Goal: Download file/media

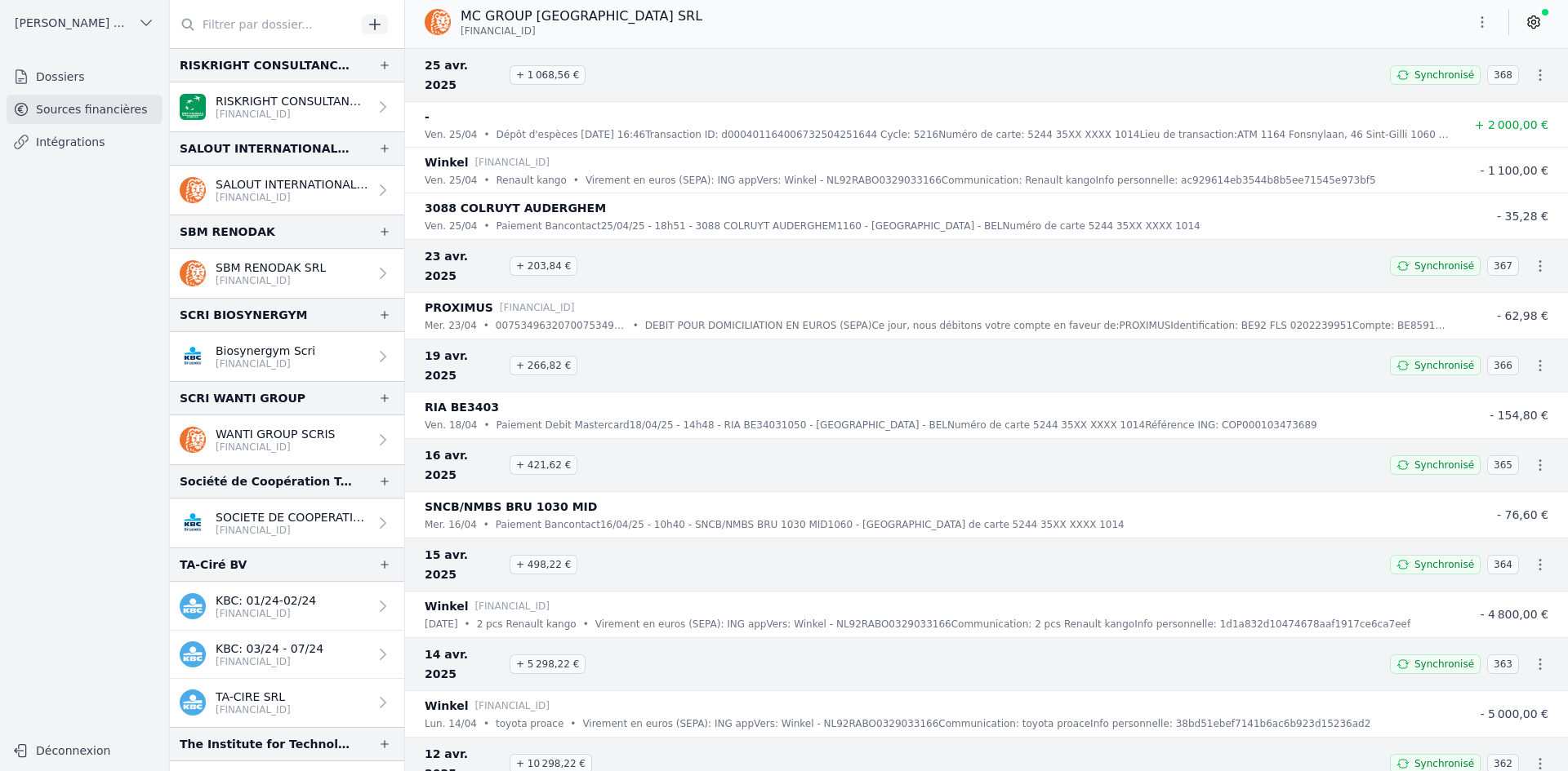
scroll to position [2621, 0]
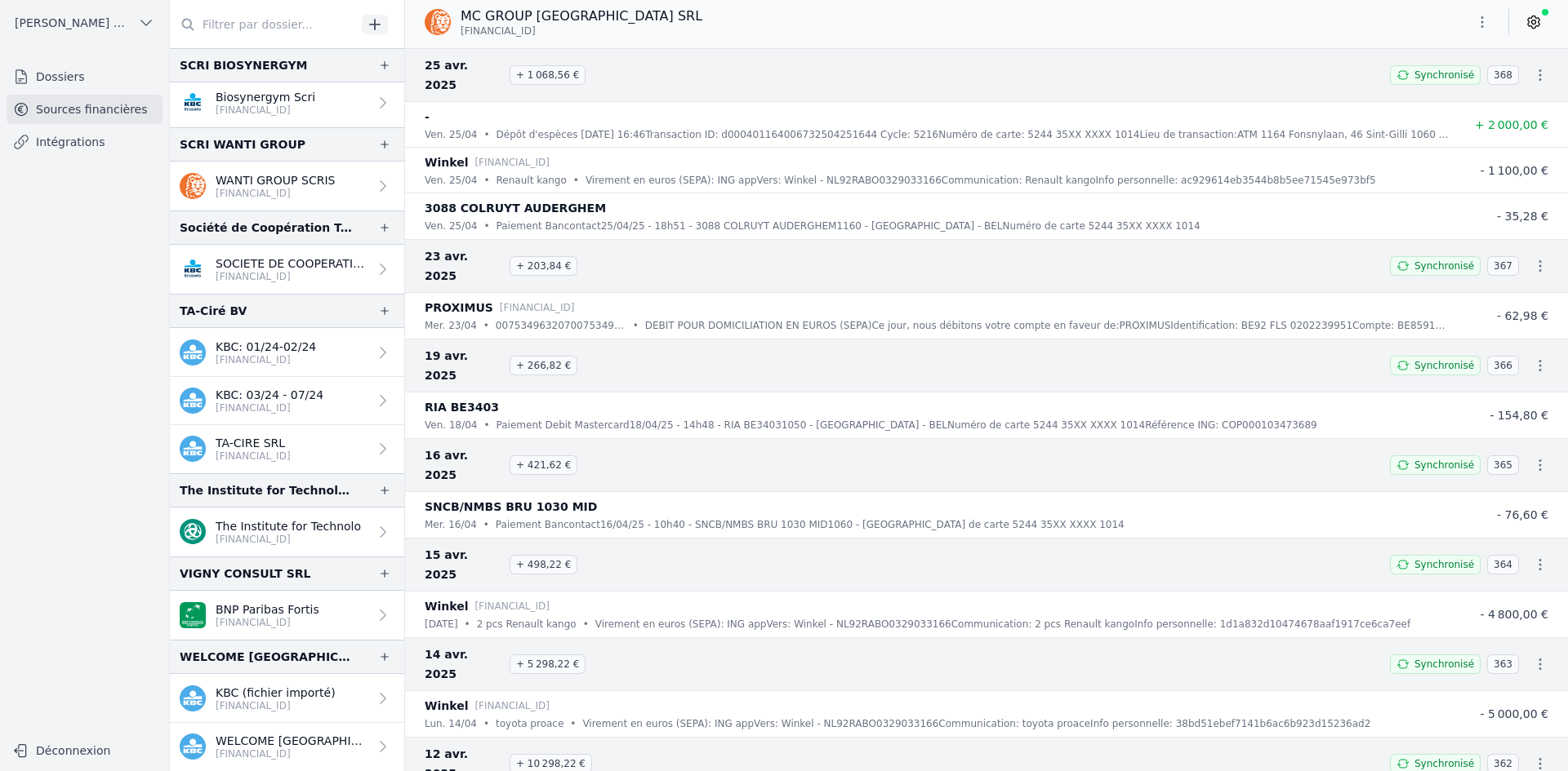
click at [230, 611] on p "BNP Paribas Fortis" at bounding box center [268, 610] width 104 height 16
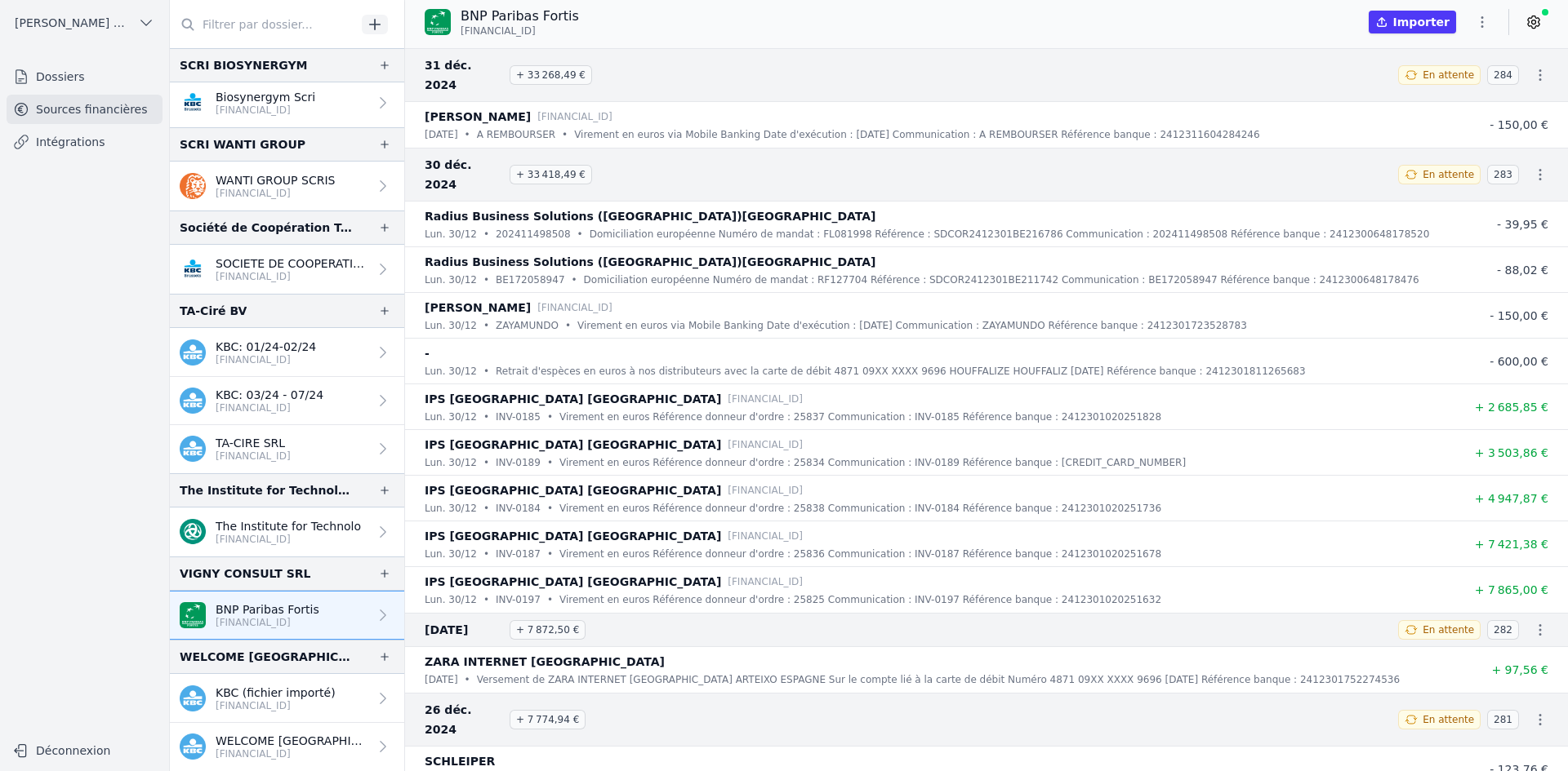
click at [247, 693] on p "KBC (fichier importé)" at bounding box center [276, 693] width 120 height 16
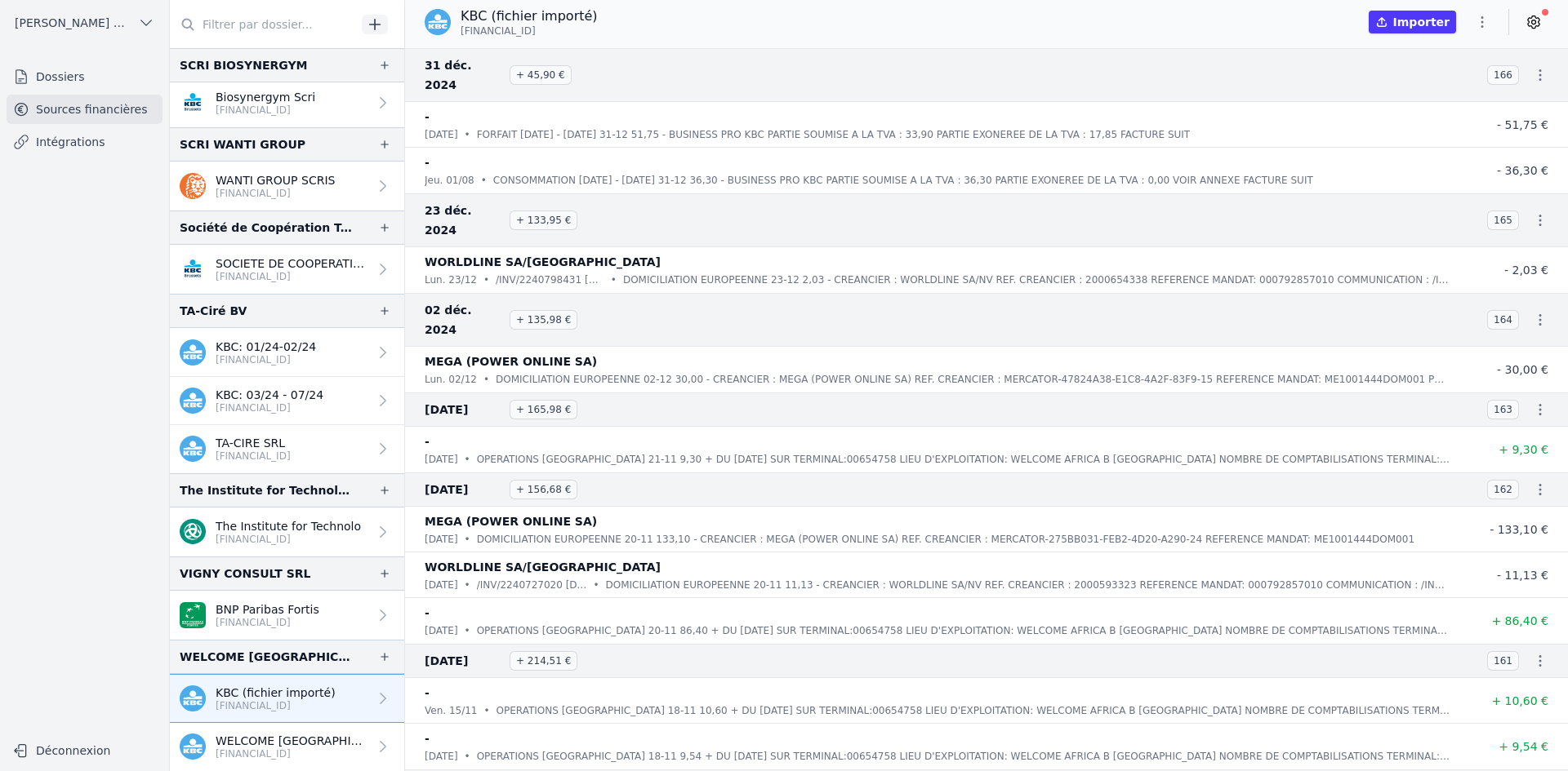
click at [250, 741] on p "WELCOME [GEOGRAPHIC_DATA] [GEOGRAPHIC_DATA] SRL" at bounding box center [292, 741] width 152 height 16
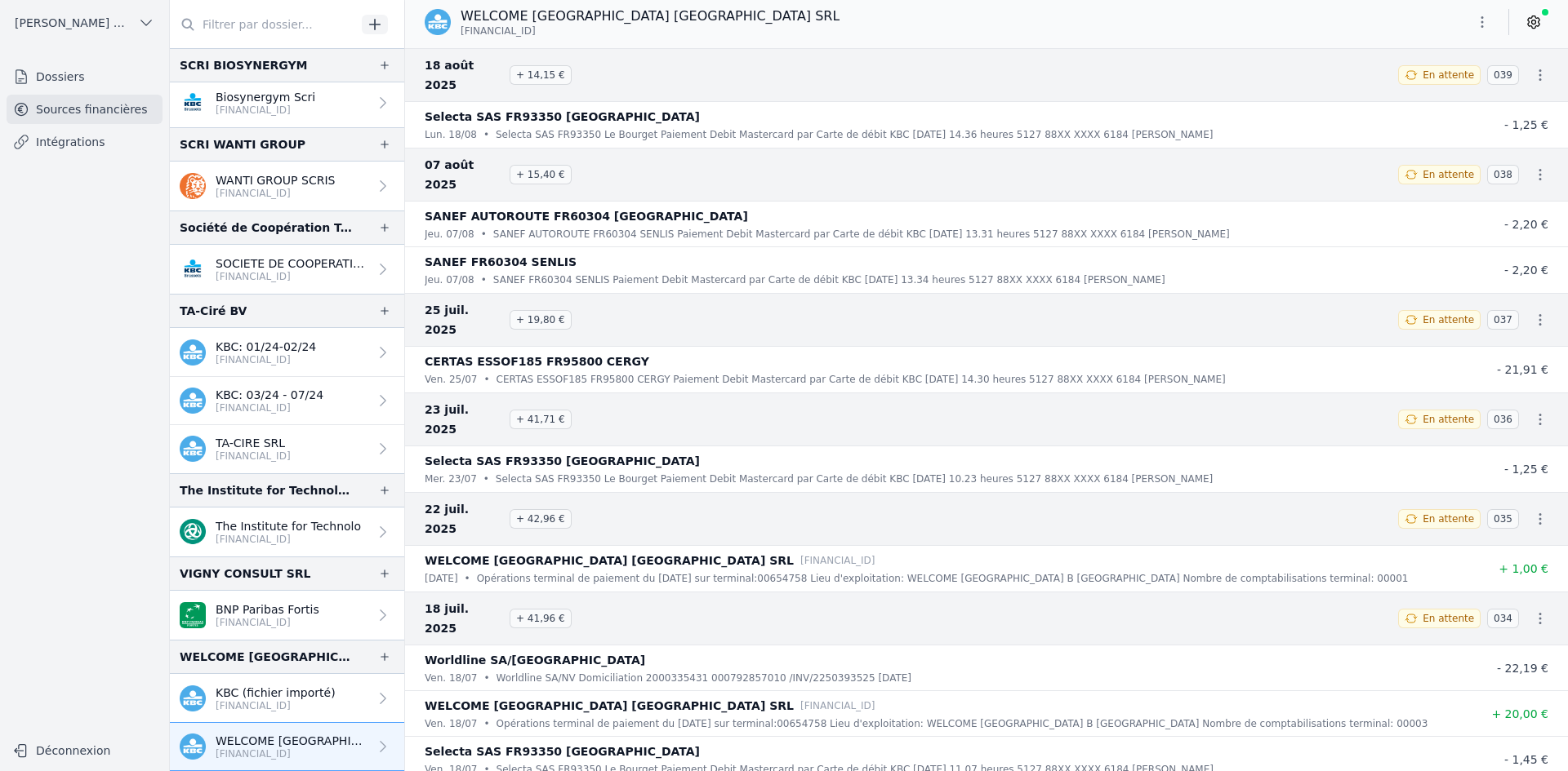
click at [1484, 20] on icon "button" at bounding box center [1482, 22] width 16 height 16
click at [1448, 82] on button "Exporter" at bounding box center [1443, 86] width 118 height 30
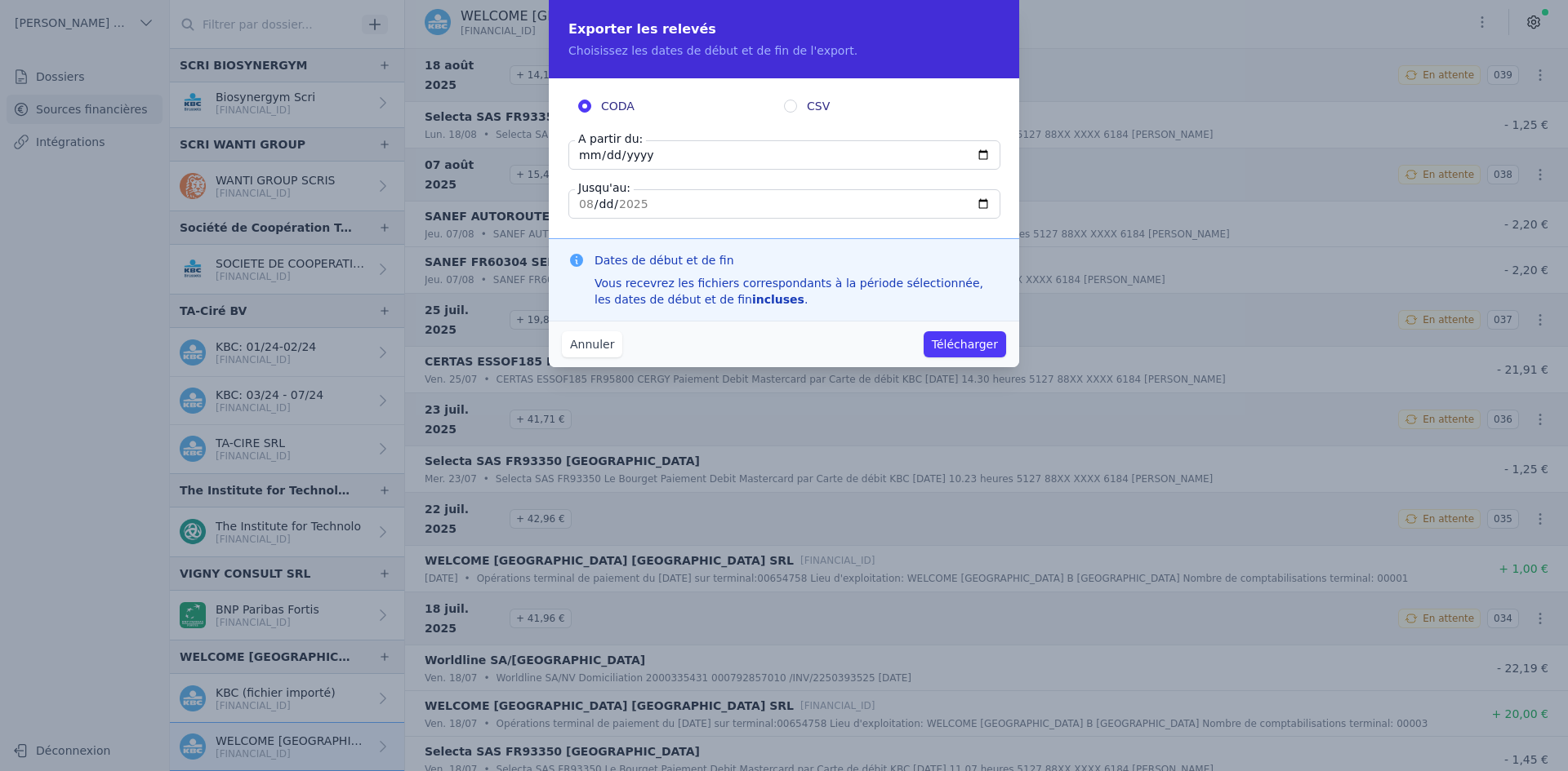
click at [585, 152] on input "[DATE]" at bounding box center [784, 155] width 432 height 30
type input "[DATE]"
click at [951, 337] on button "Télécharger" at bounding box center [965, 344] width 82 height 26
